Goal: Book appointment/travel/reservation

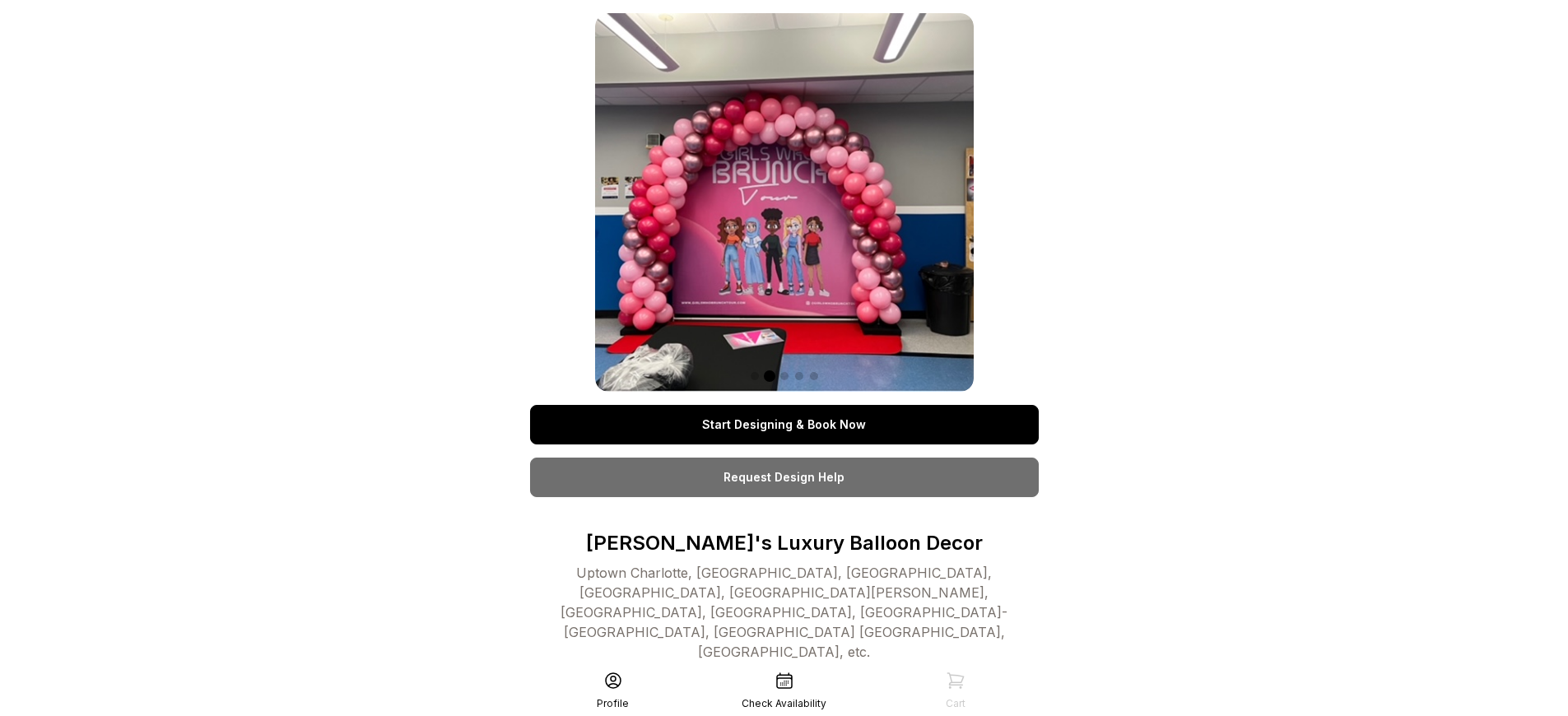
click at [784, 425] on link "Start Designing & Book Now" at bounding box center [784, 424] width 509 height 39
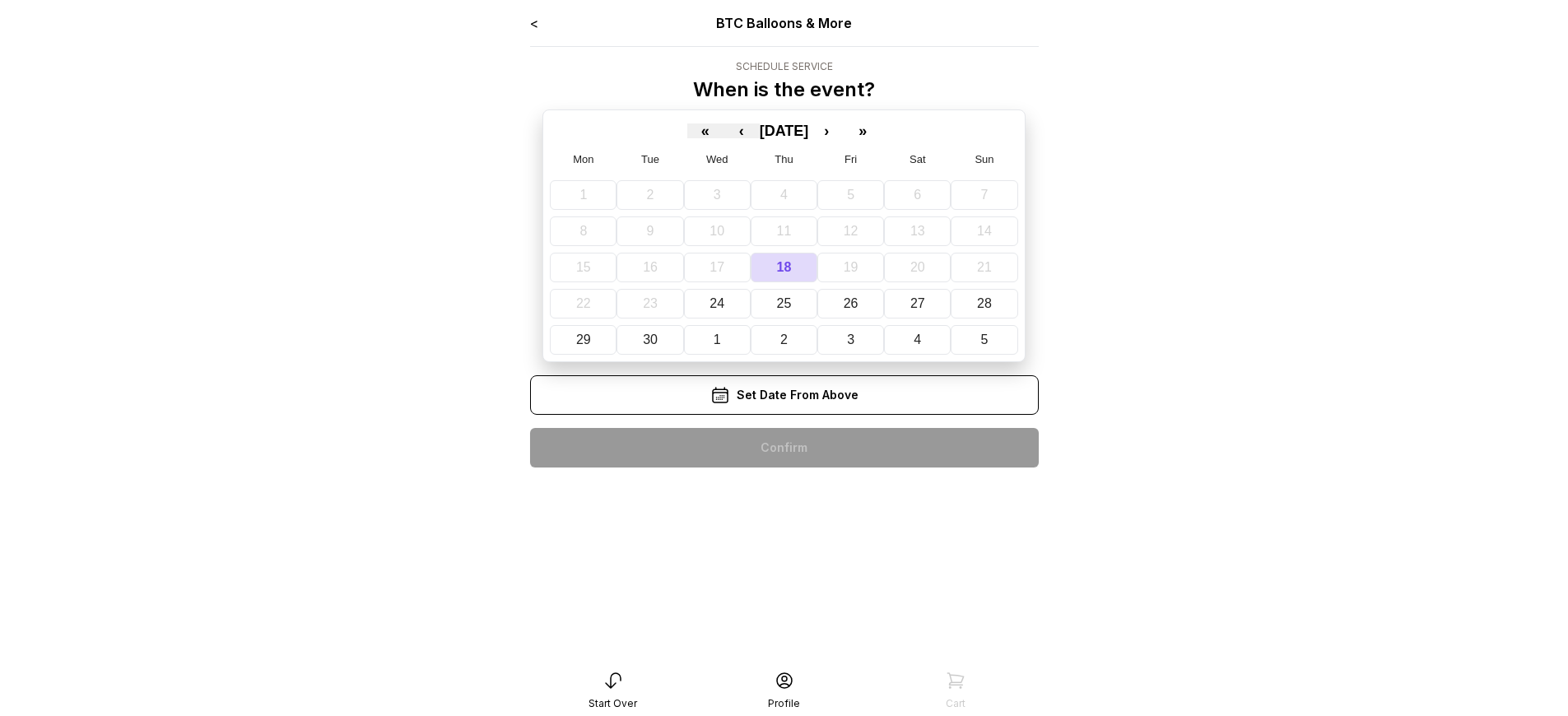
click at [784, 448] on div "< BTC Balloons & More Schedule Service When is the event? « ‹ [DATE] › » Mon Tu…" at bounding box center [784, 246] width 509 height 468
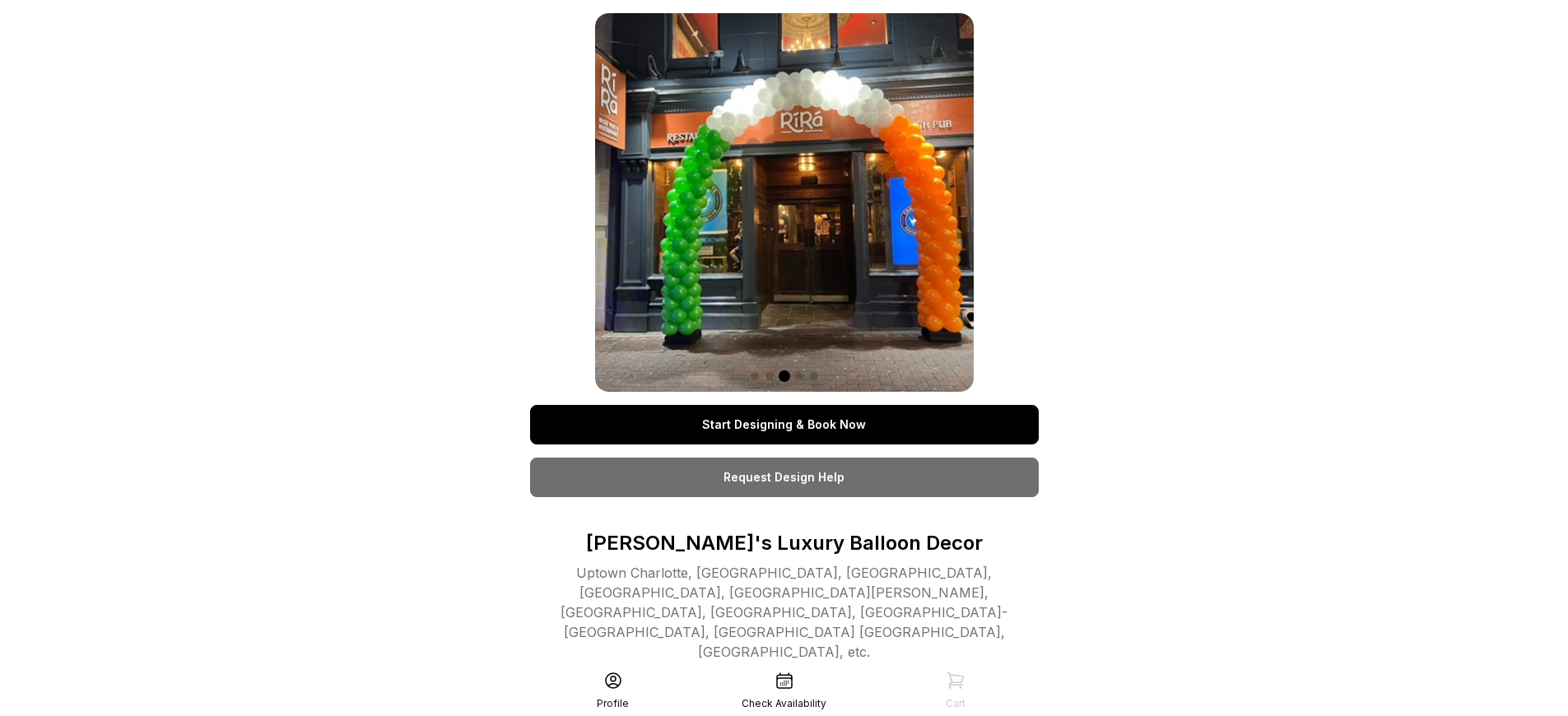
click at [784, 425] on link "Start Designing & Book Now" at bounding box center [784, 424] width 509 height 39
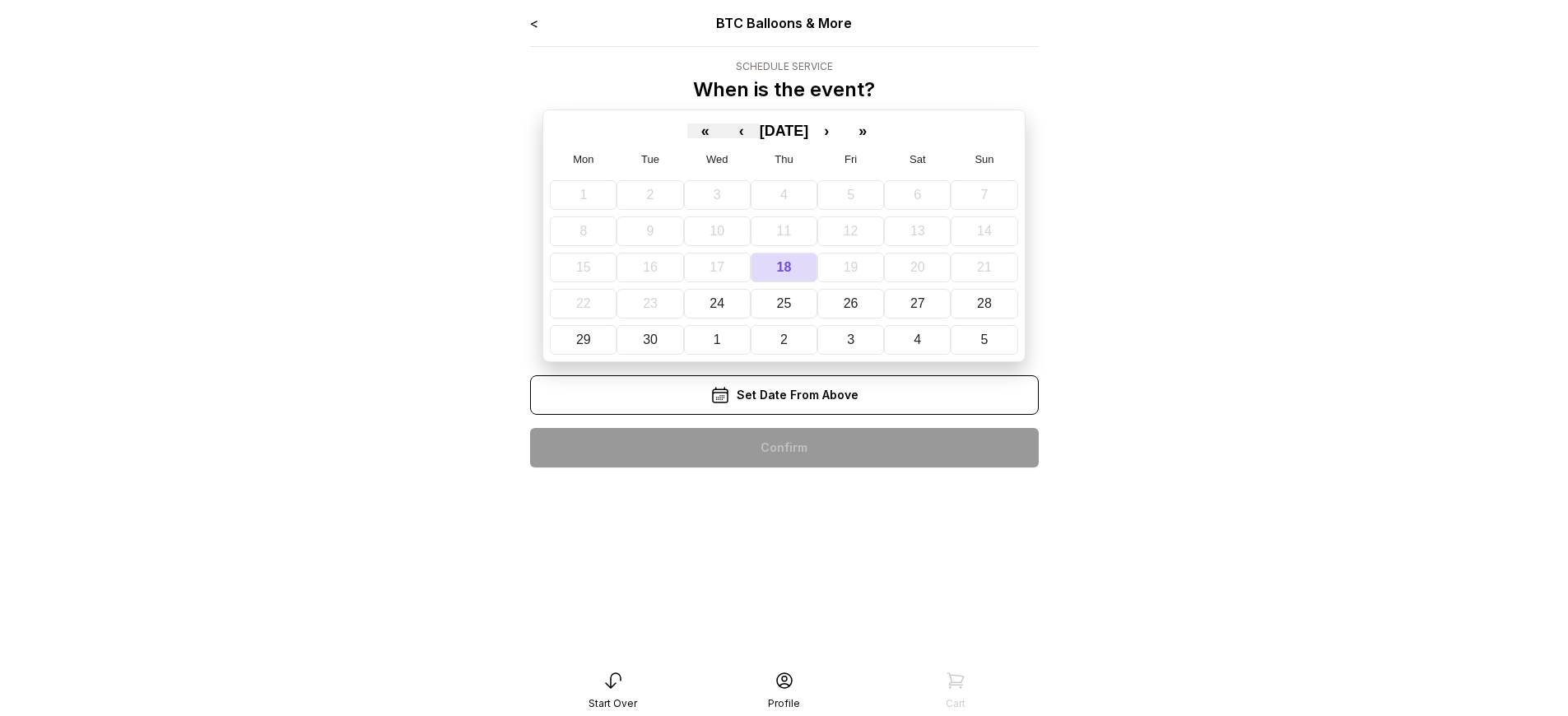
click at [784, 448] on div "< BTC Balloons & More Schedule Service When is the event? « ‹ [DATE] › » Mon Tu…" at bounding box center [784, 246] width 509 height 468
